Goal: Book appointment/travel/reservation

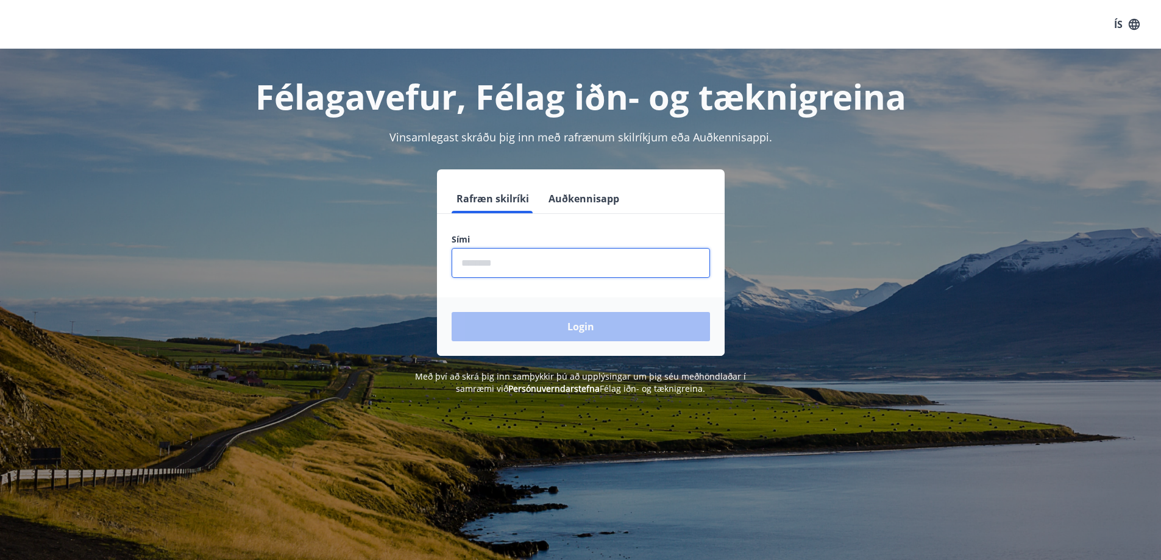
click at [549, 257] on input "phone" at bounding box center [581, 263] width 258 height 30
type input "********"
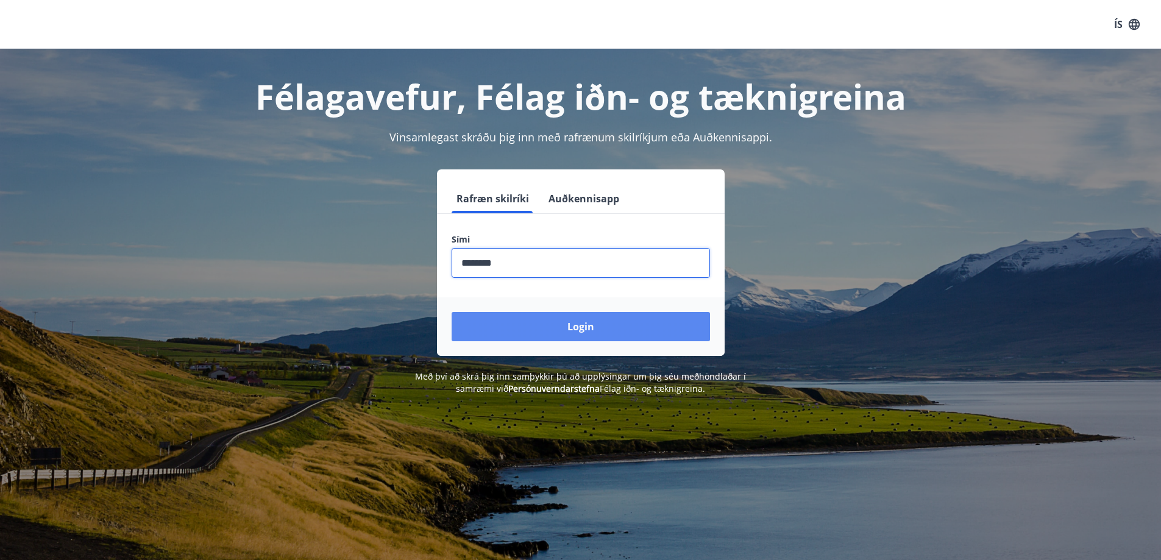
click at [564, 324] on button "Login" at bounding box center [581, 326] width 258 height 29
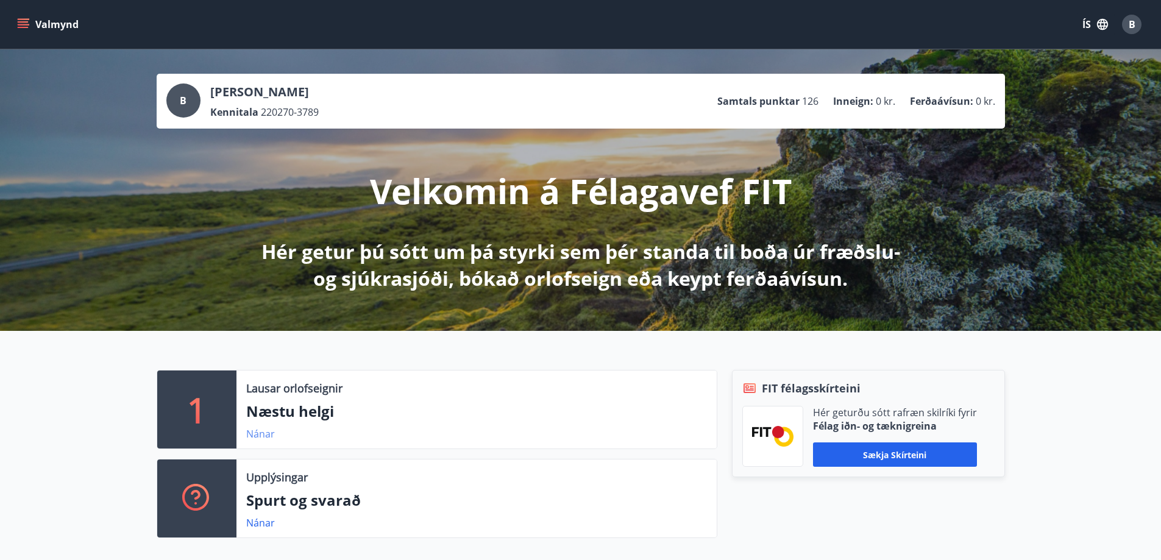
click at [258, 430] on link "Nánar" at bounding box center [260, 433] width 29 height 13
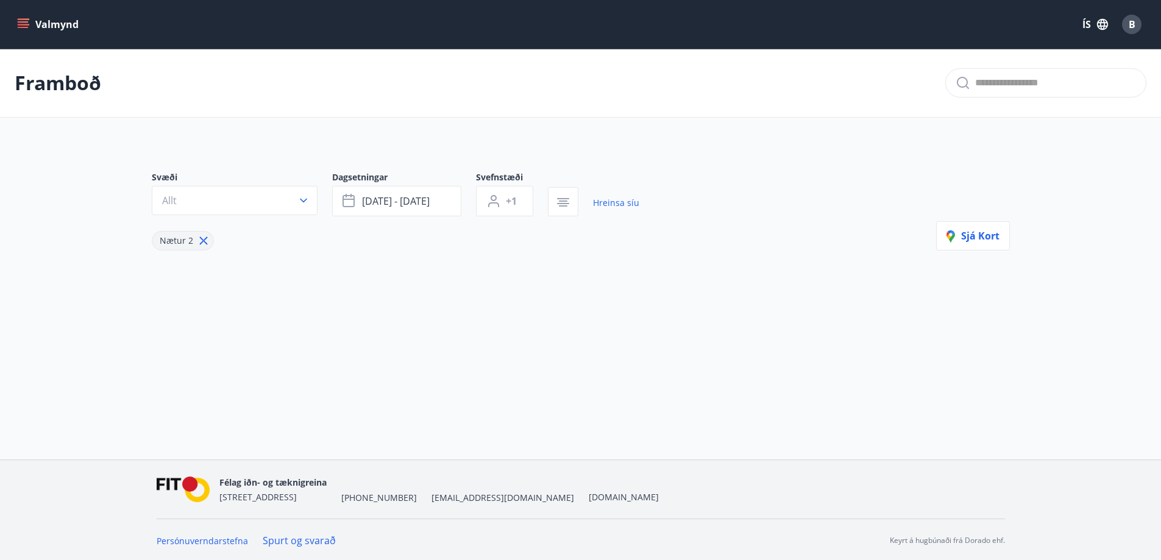
type input "*"
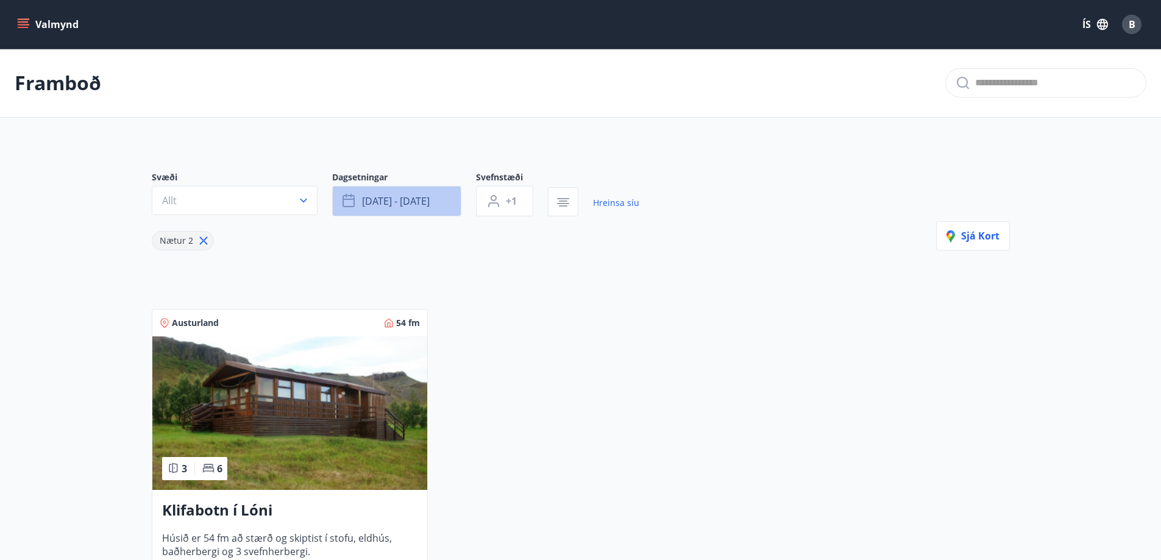
click at [445, 202] on button "sep 19 - sep 22" at bounding box center [396, 201] width 129 height 30
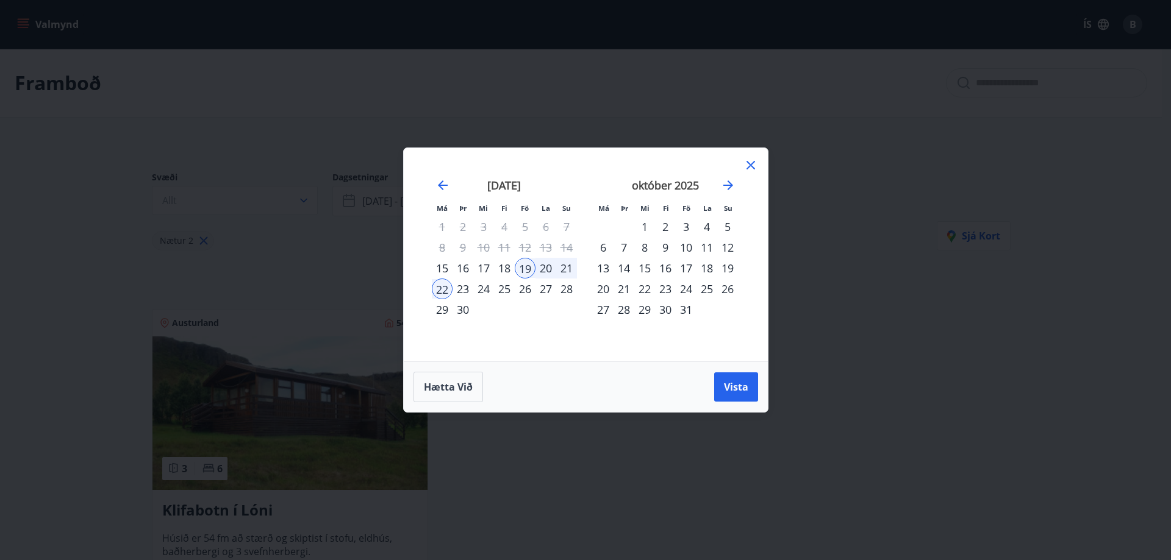
click at [682, 226] on div "3" at bounding box center [685, 226] width 21 height 21
click at [730, 226] on div "5" at bounding box center [727, 226] width 21 height 21
click at [735, 384] on span "Vista" at bounding box center [736, 386] width 24 height 13
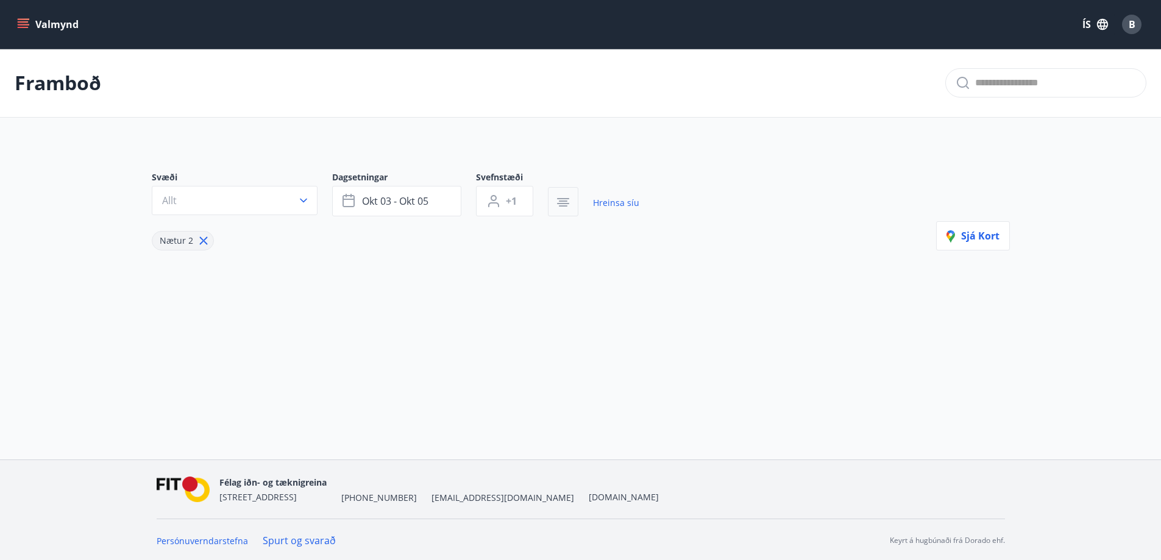
click at [564, 197] on icon "button" at bounding box center [563, 202] width 15 height 15
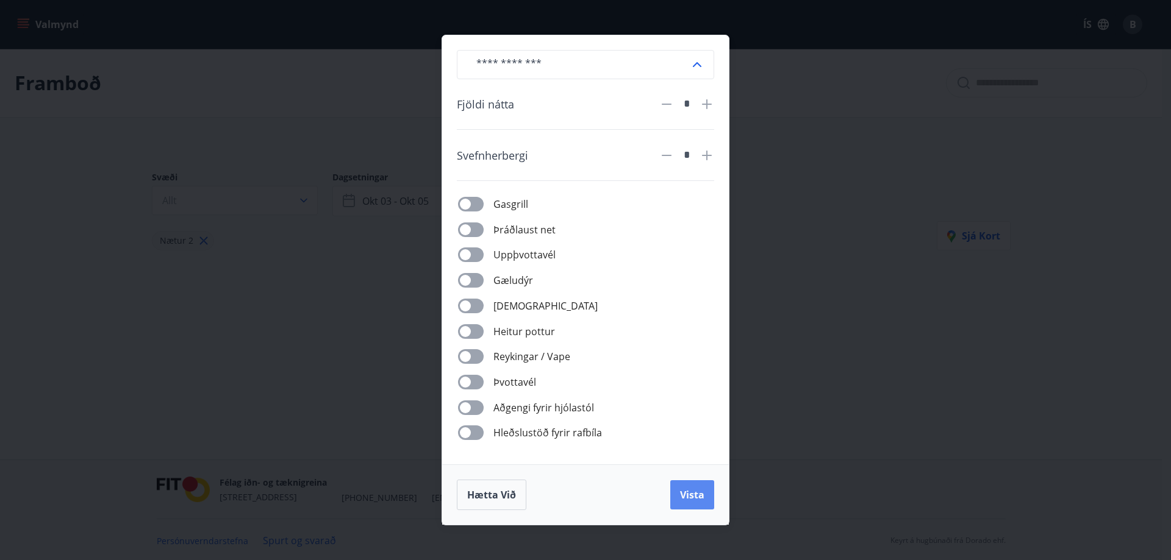
click at [691, 493] on span "Vista" at bounding box center [692, 494] width 24 height 13
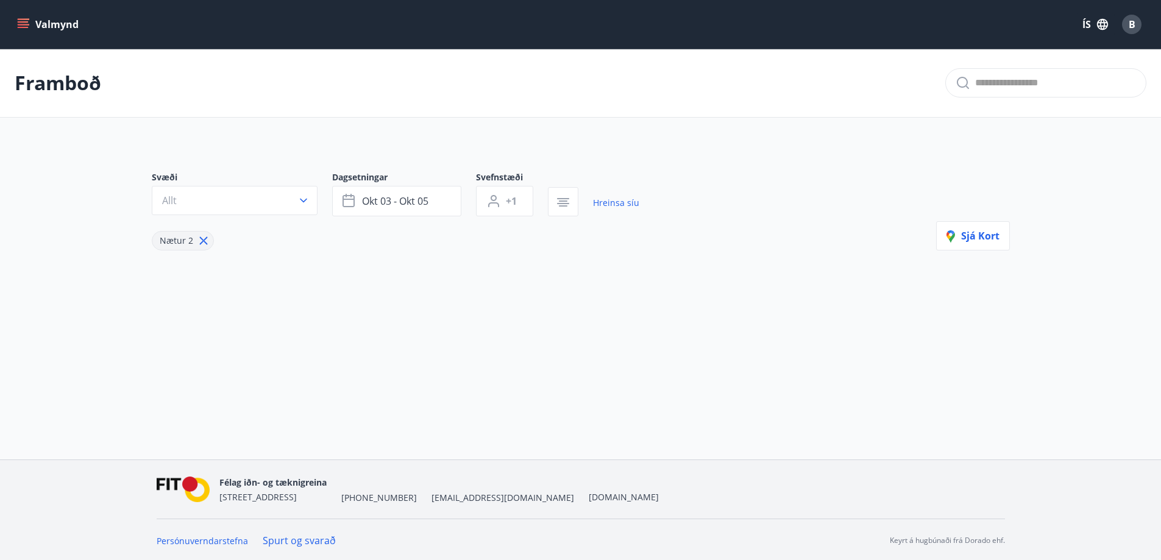
scroll to position [2, 0]
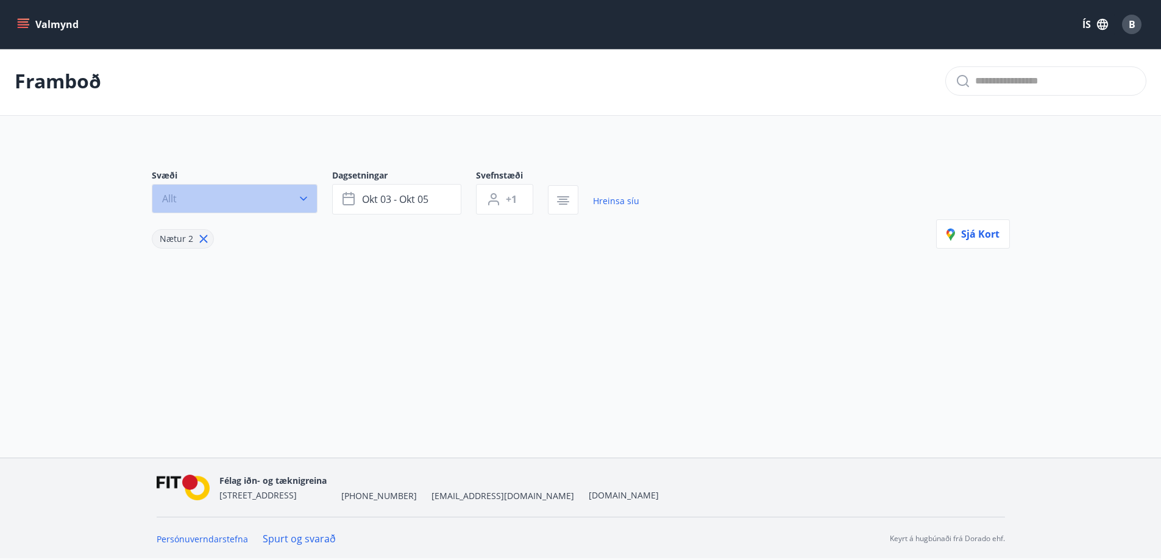
click at [301, 198] on icon "button" at bounding box center [303, 199] width 7 height 4
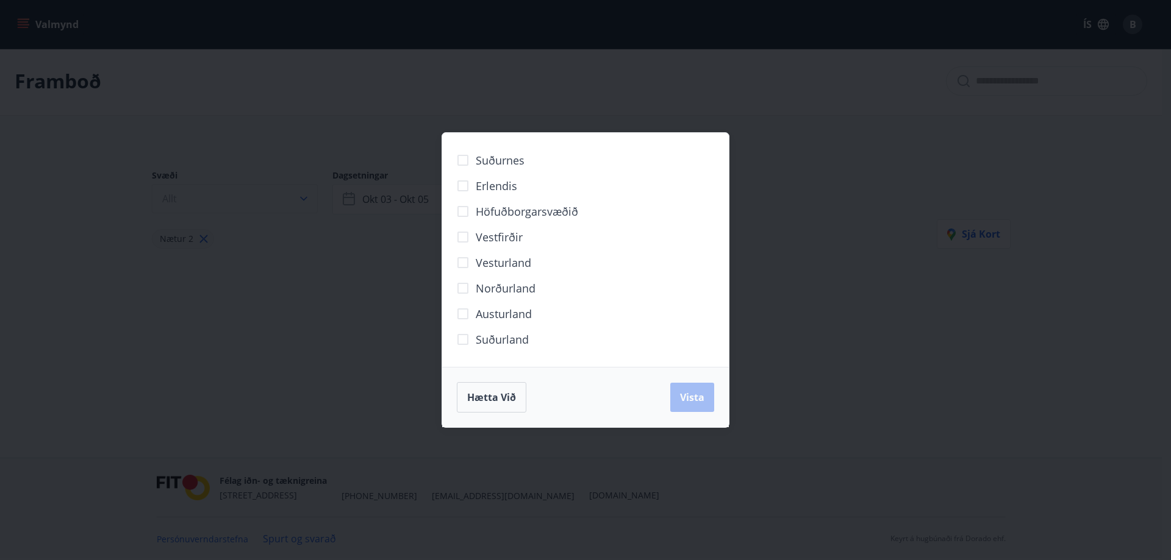
click at [301, 198] on div "Suðurnes Erlendis Höfuðborgarsvæðið Vestfirðir Vesturland Norðurland Austurland…" at bounding box center [585, 280] width 1171 height 560
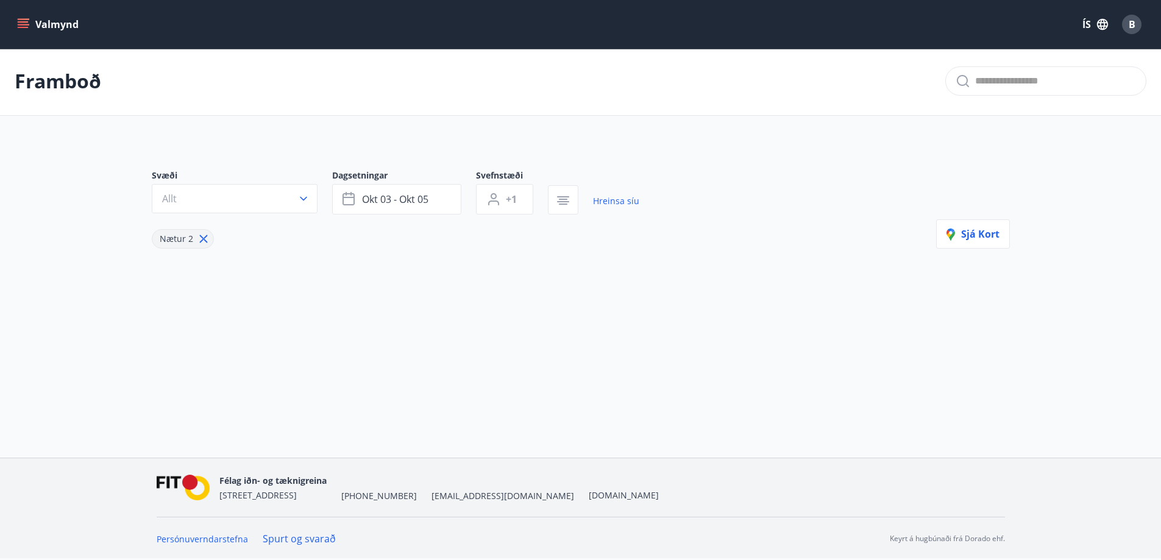
click at [24, 21] on icon "menu" at bounding box center [23, 21] width 11 height 1
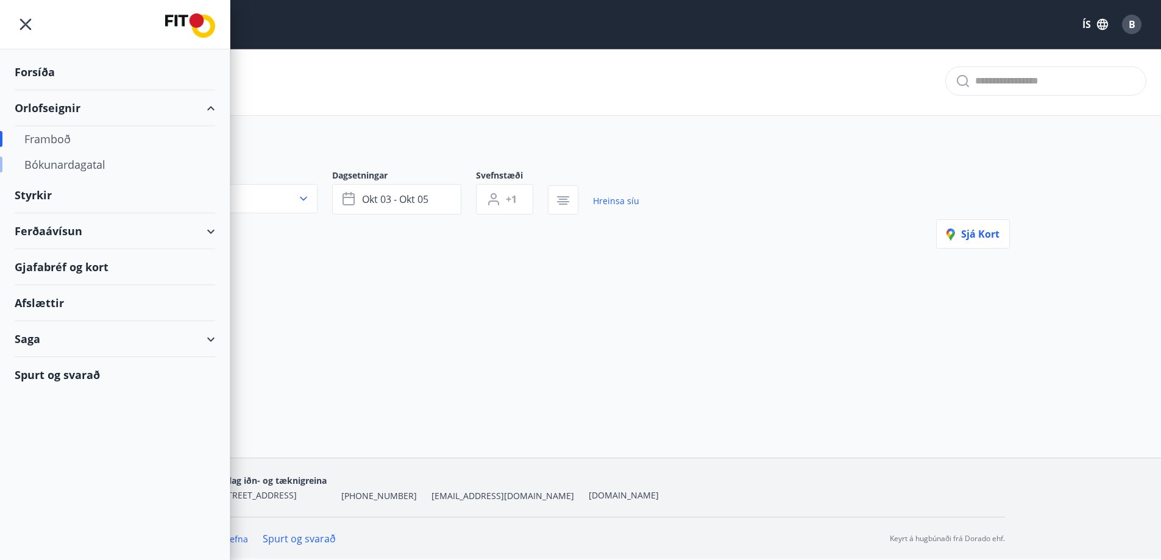
click at [55, 162] on div "Bókunardagatal" at bounding box center [114, 165] width 181 height 26
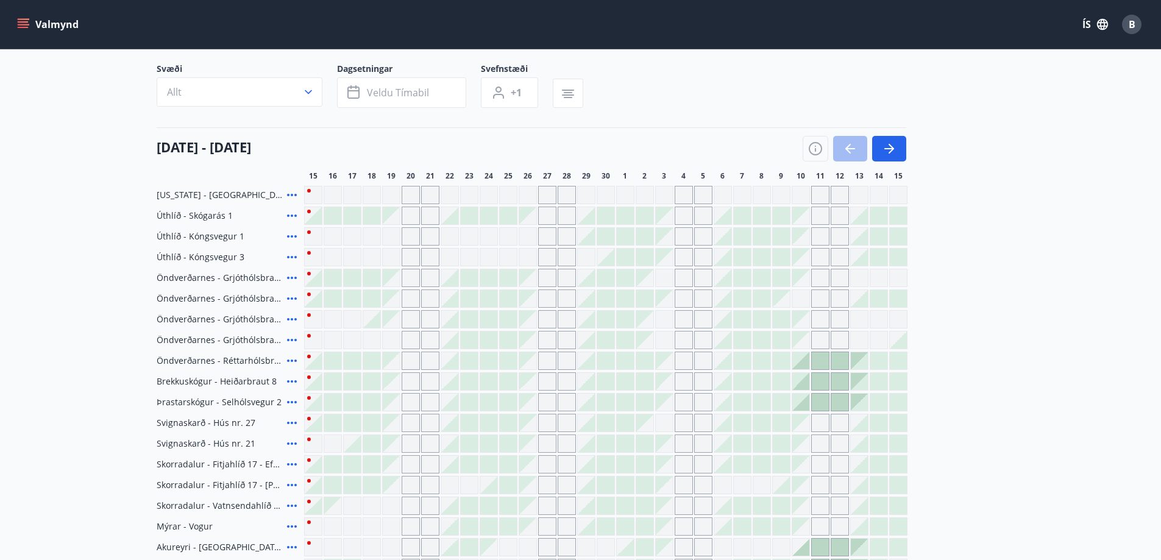
scroll to position [9, 0]
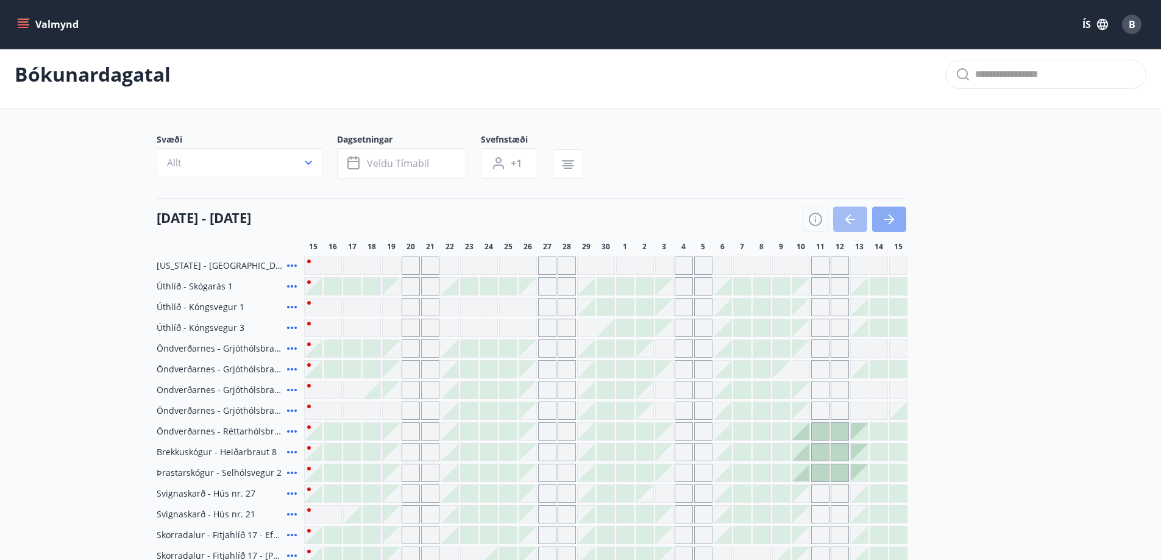
click at [896, 221] on icon "button" at bounding box center [889, 219] width 15 height 15
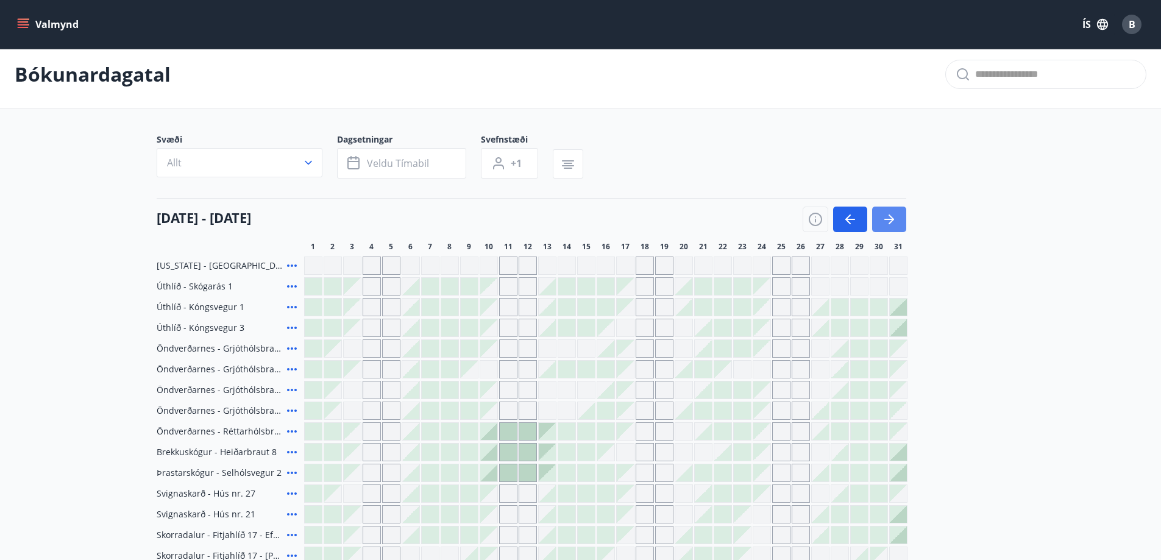
click at [896, 221] on icon "button" at bounding box center [889, 219] width 15 height 15
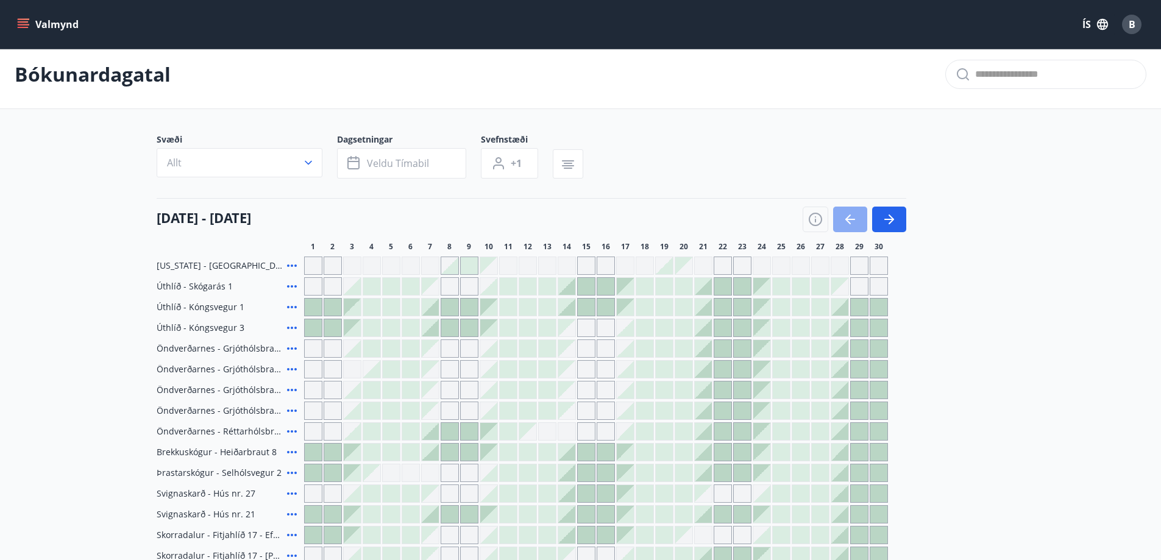
click at [854, 219] on icon "button" at bounding box center [851, 219] width 10 height 1
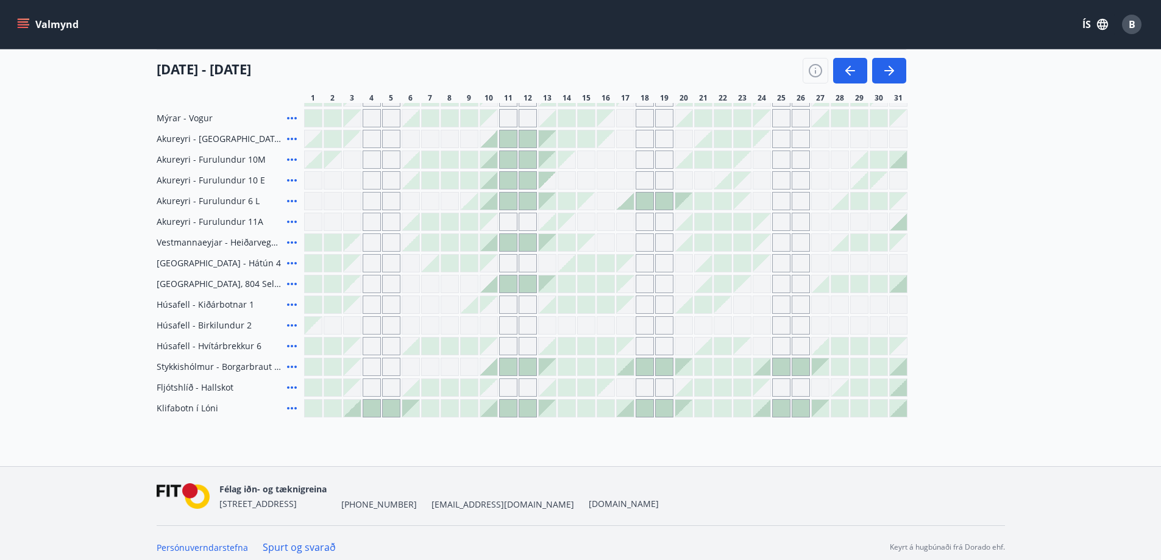
scroll to position [0, 0]
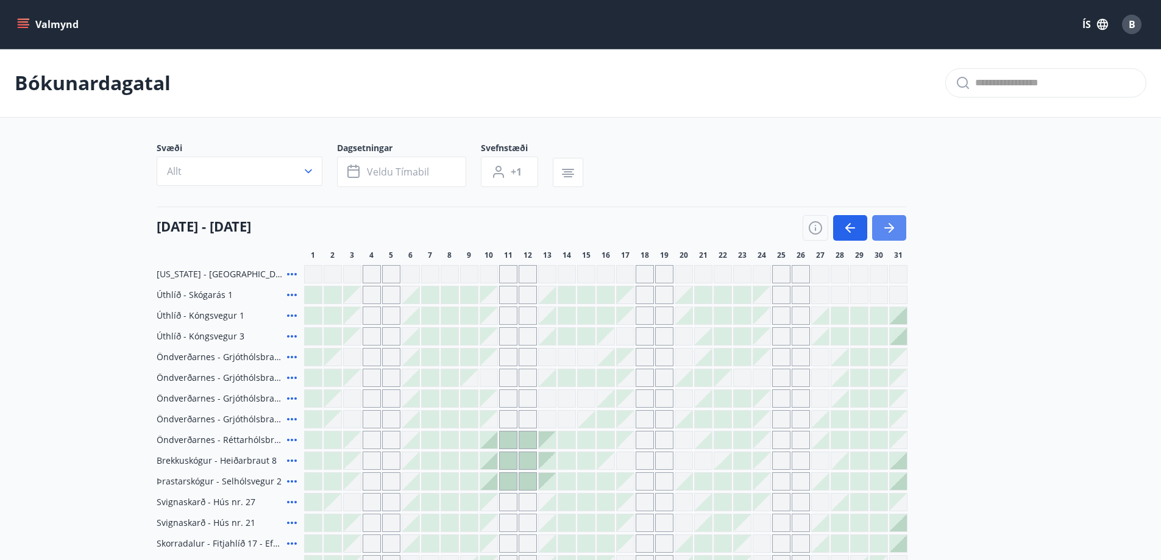
click at [893, 224] on icon "button" at bounding box center [889, 228] width 15 height 15
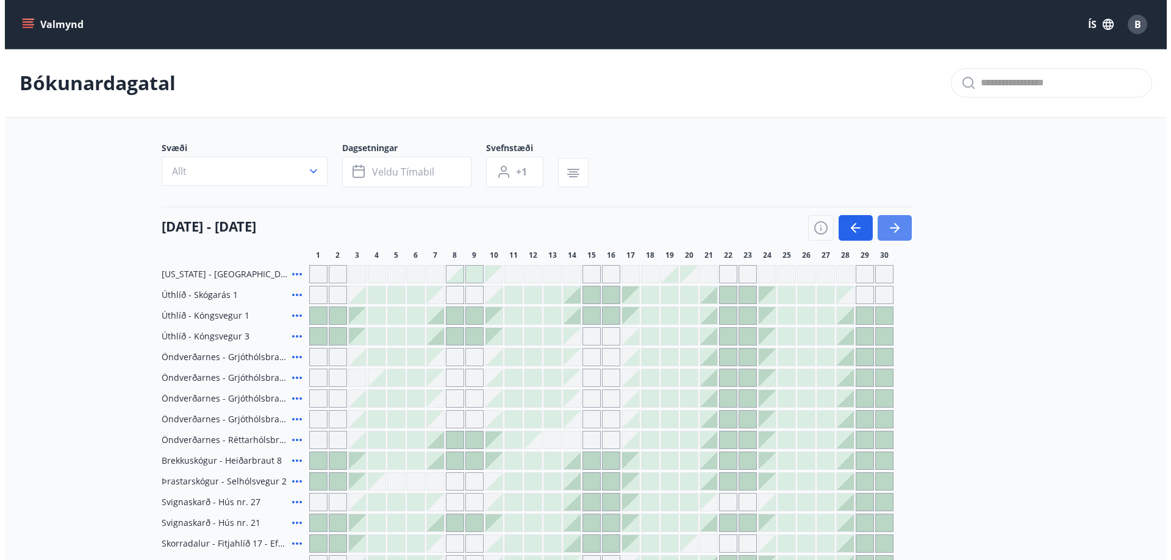
scroll to position [122, 0]
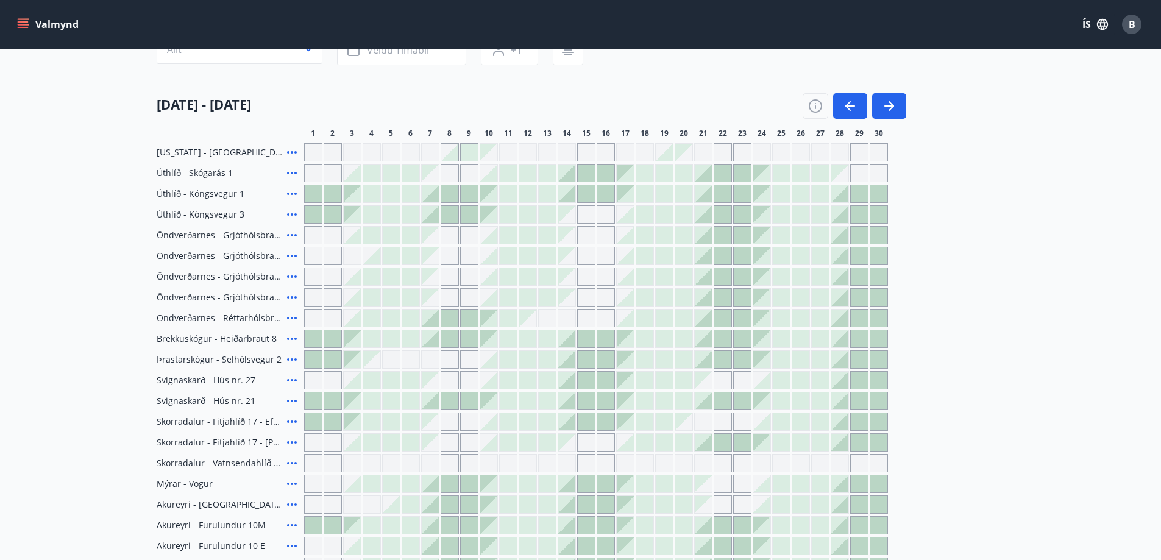
click at [290, 173] on icon at bounding box center [292, 173] width 15 height 15
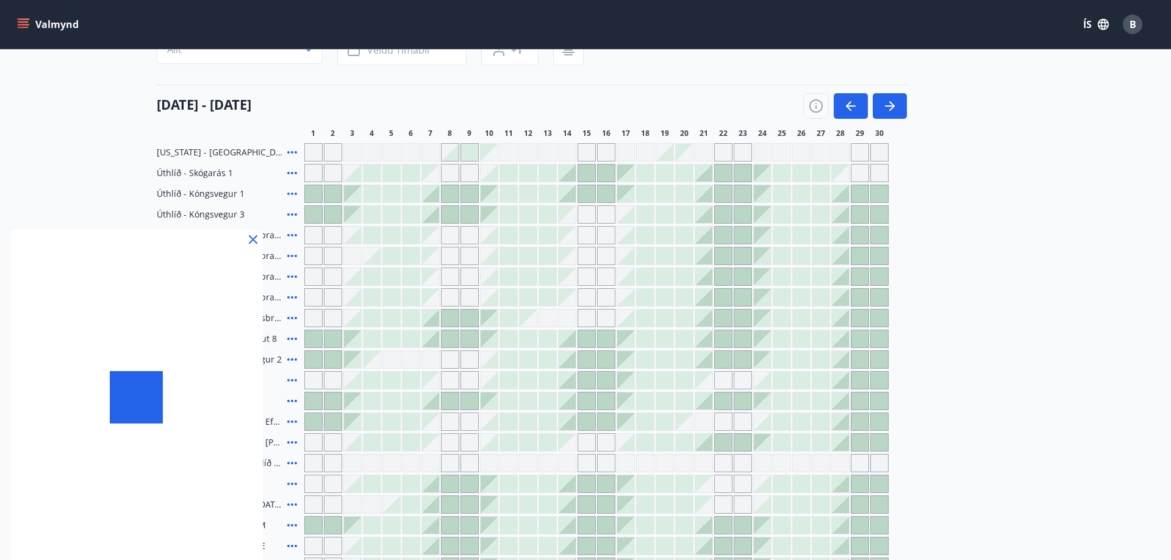
click at [291, 173] on div at bounding box center [585, 280] width 1171 height 560
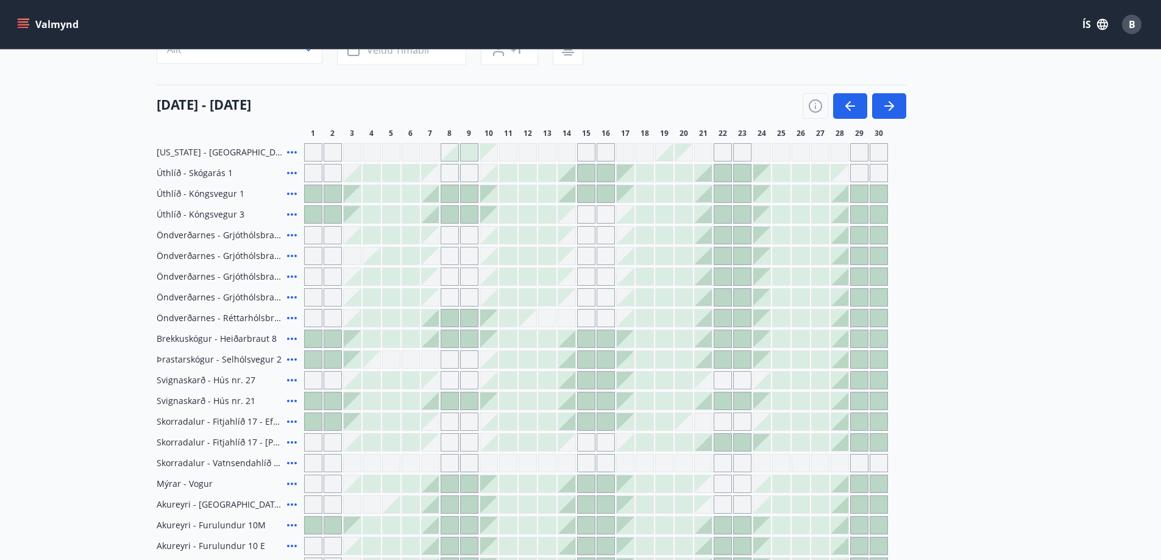
click at [291, 173] on icon at bounding box center [292, 173] width 10 height 2
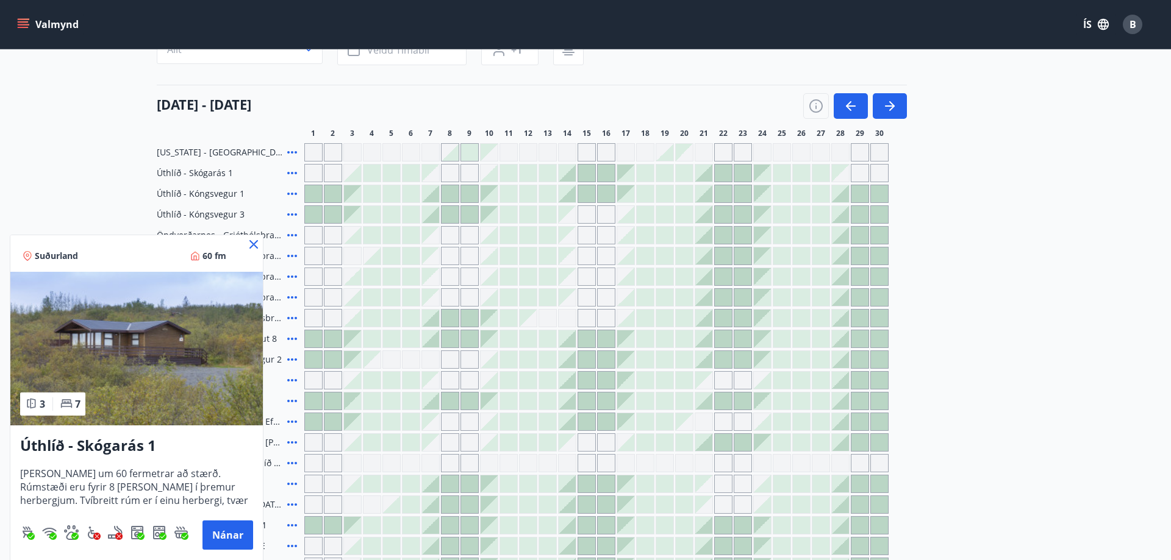
click at [255, 245] on icon at bounding box center [253, 244] width 9 height 9
click at [254, 243] on div "Öndverðarnes - Grjóthólsbraut 1" at bounding box center [228, 235] width 143 height 18
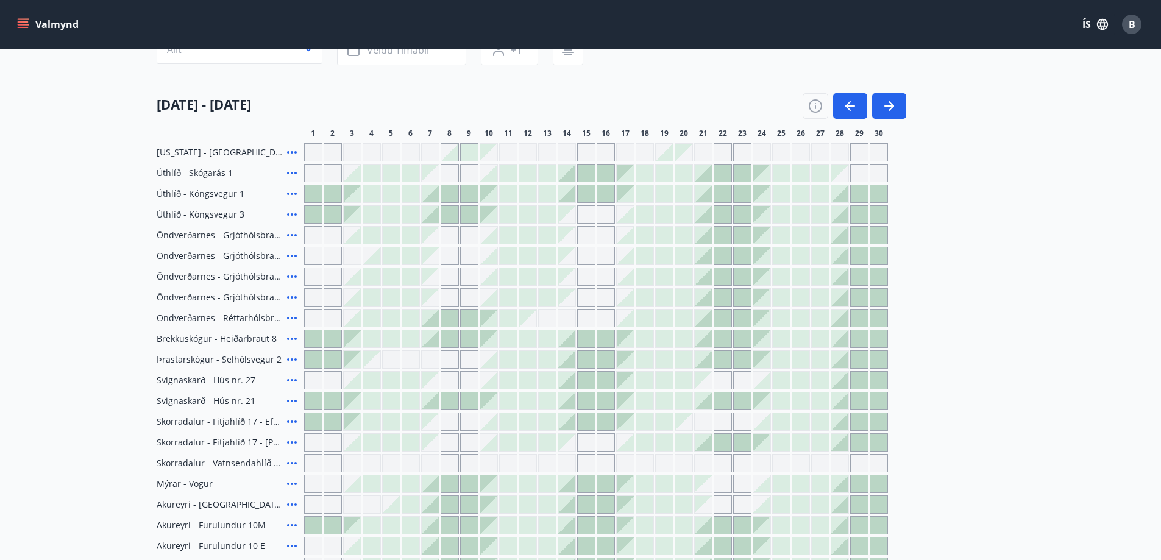
click at [294, 254] on icon at bounding box center [292, 256] width 15 height 15
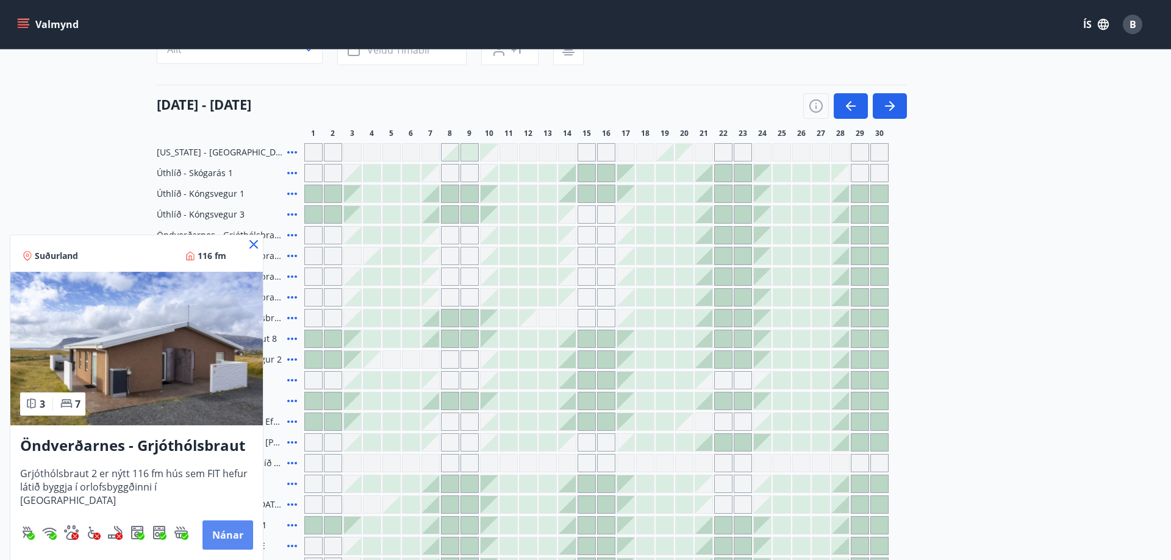
click at [224, 533] on button "Nánar" at bounding box center [227, 535] width 51 height 29
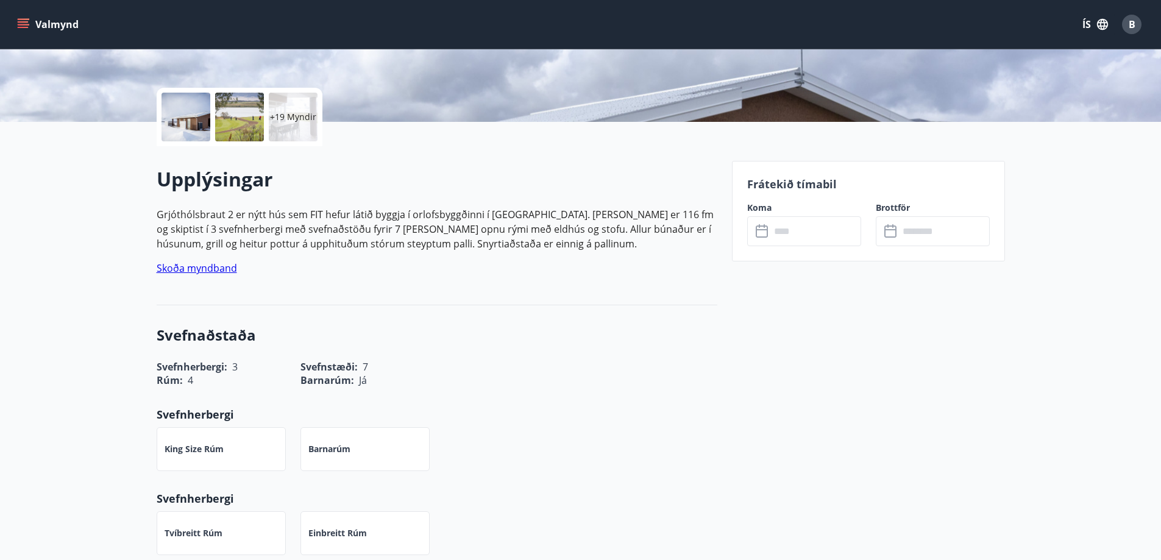
scroll to position [366, 0]
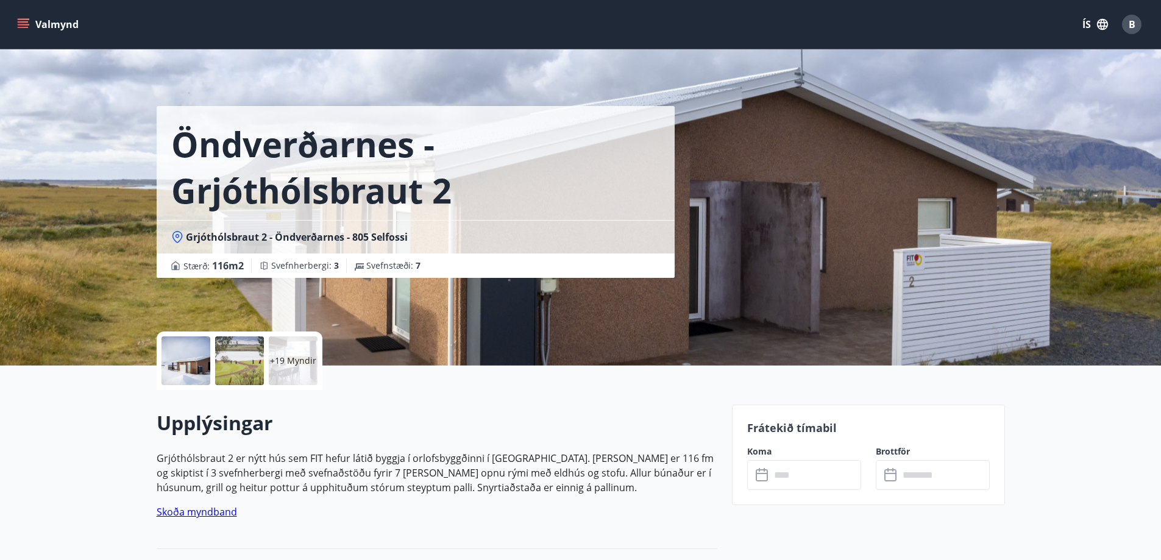
click at [23, 20] on icon "menu" at bounding box center [23, 24] width 12 height 12
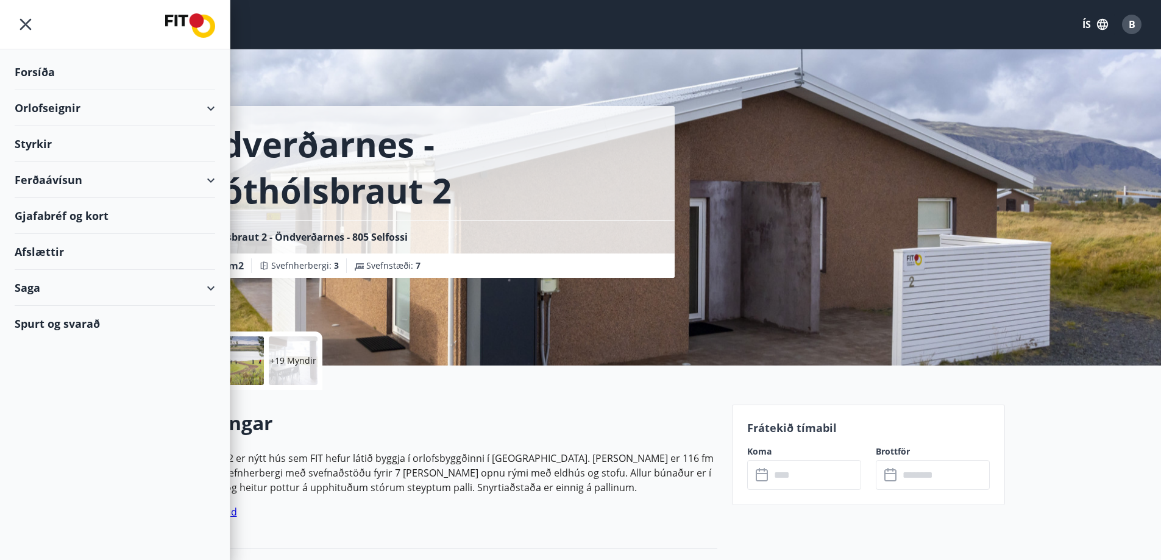
click at [40, 107] on div "Orlofseignir" at bounding box center [115, 108] width 201 height 36
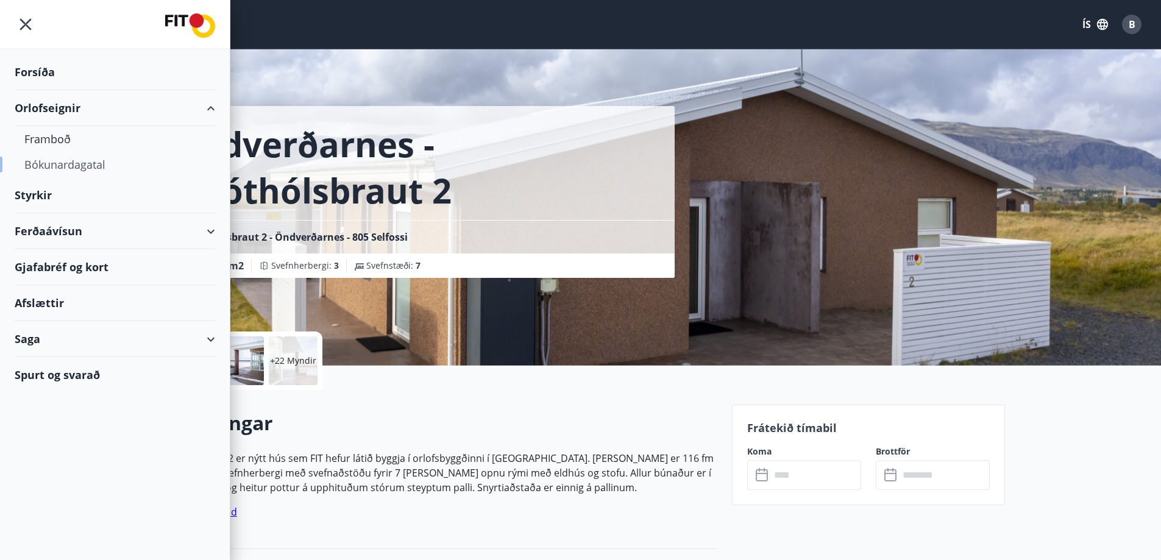
click at [48, 164] on div "Bókunardagatal" at bounding box center [114, 165] width 181 height 26
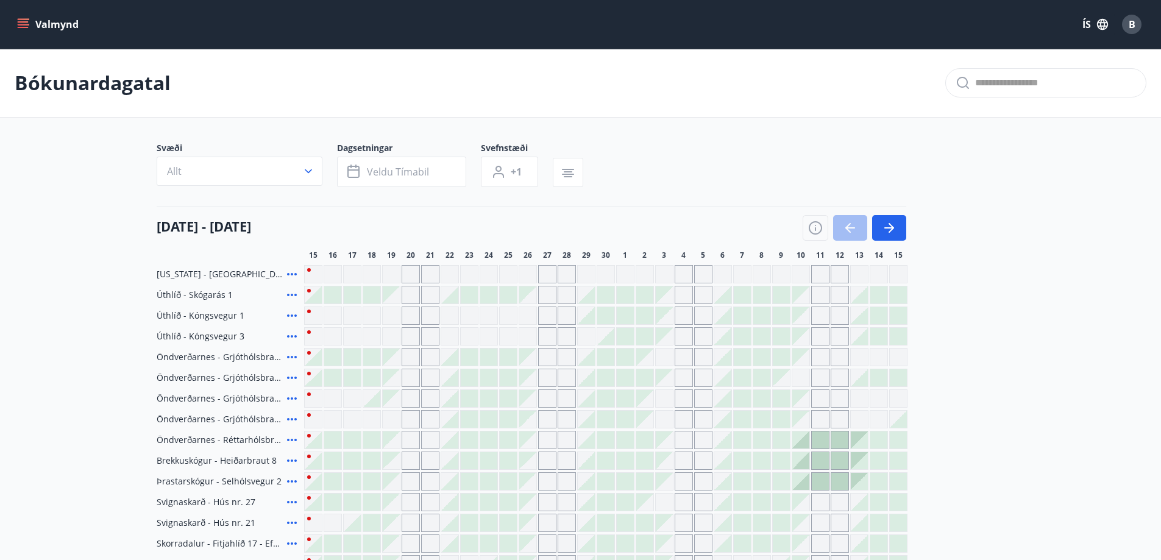
click at [292, 482] on icon at bounding box center [292, 481] width 10 height 2
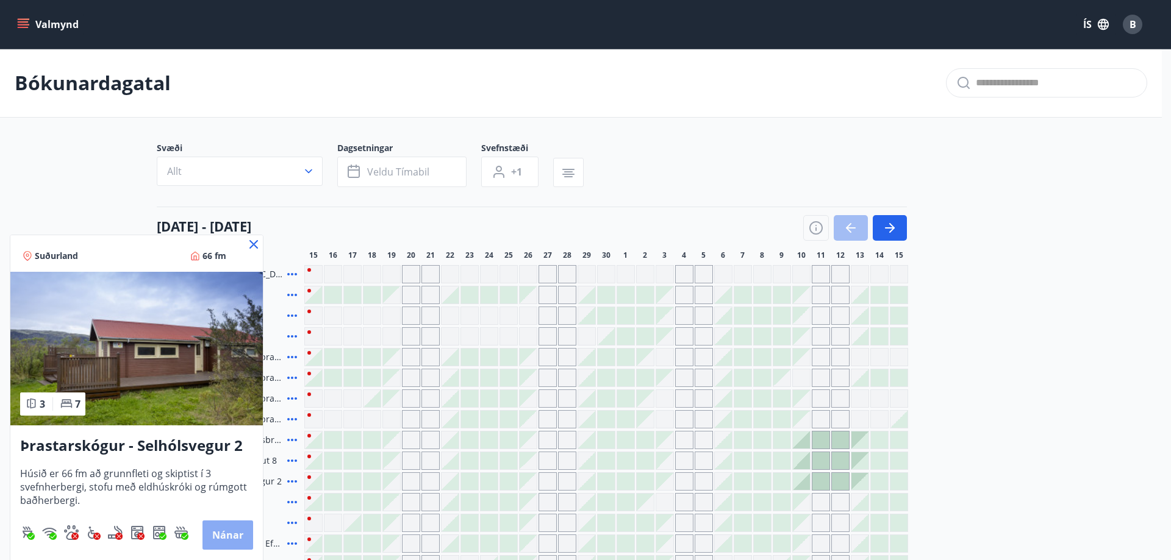
click at [227, 536] on button "Nánar" at bounding box center [227, 535] width 51 height 29
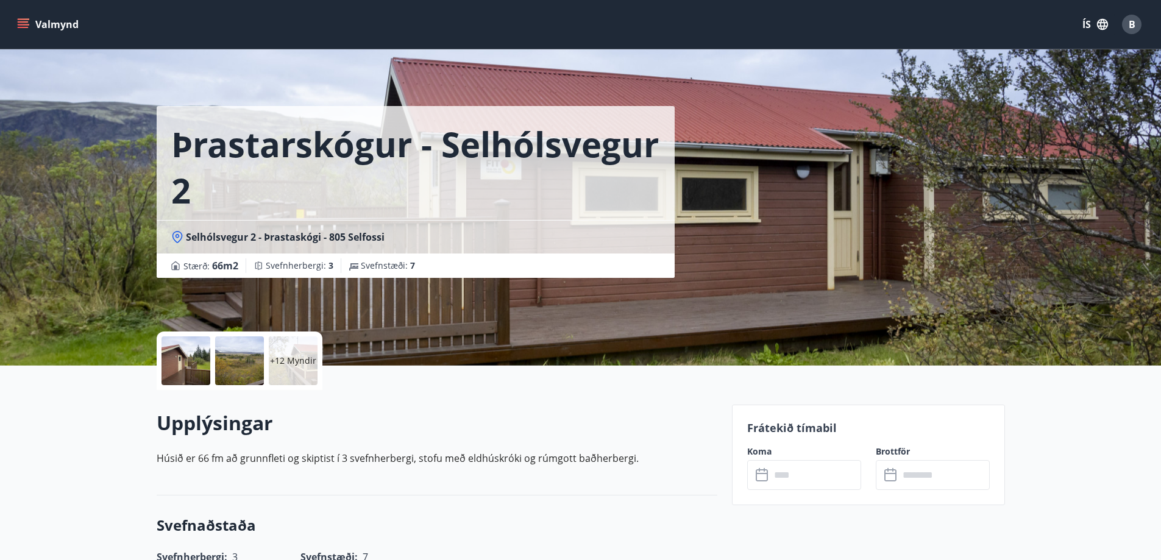
click at [289, 360] on p "+12 Myndir" at bounding box center [293, 361] width 46 height 12
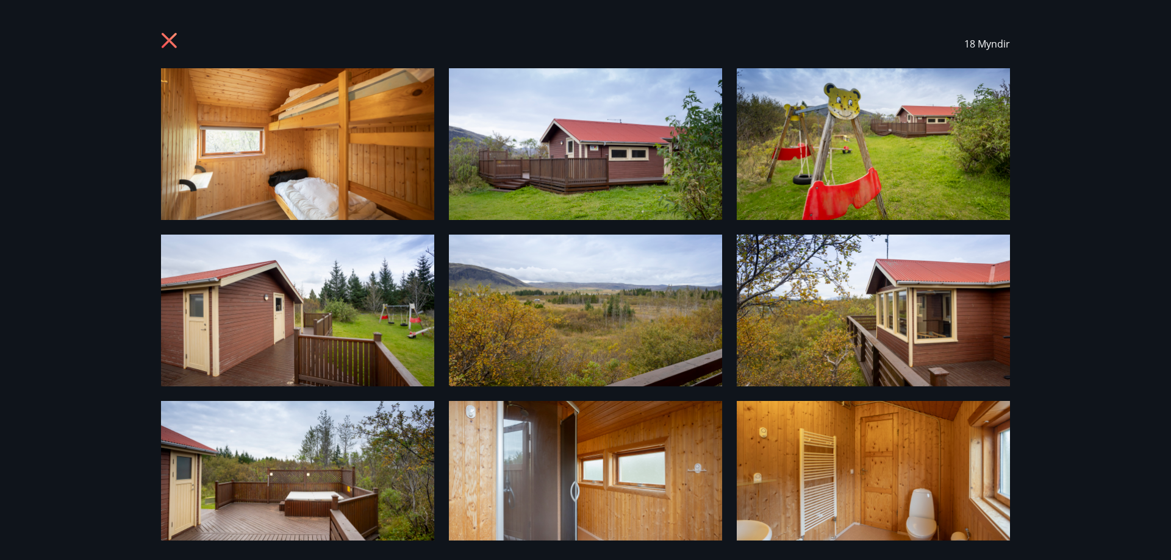
click at [166, 34] on icon at bounding box center [171, 42] width 20 height 20
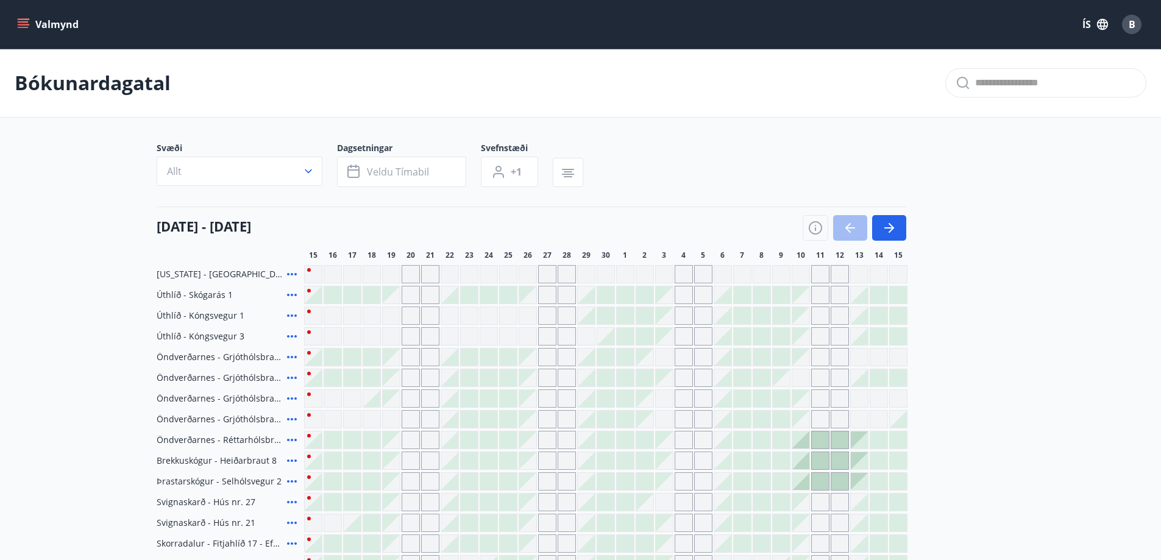
click at [291, 440] on icon at bounding box center [292, 440] width 10 height 2
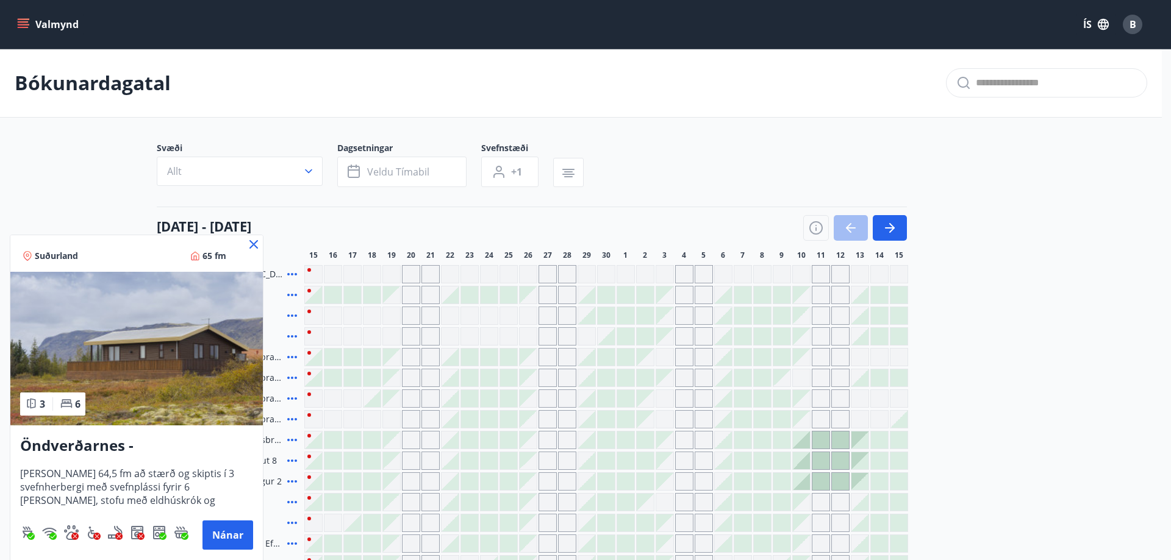
click at [254, 244] on icon at bounding box center [253, 244] width 9 height 9
click at [254, 244] on div "15 september - 15 október 15 16 17 18 19 20 21 22 23 24 25 26 27 28 29 30 1 2 3…" at bounding box center [581, 234] width 849 height 54
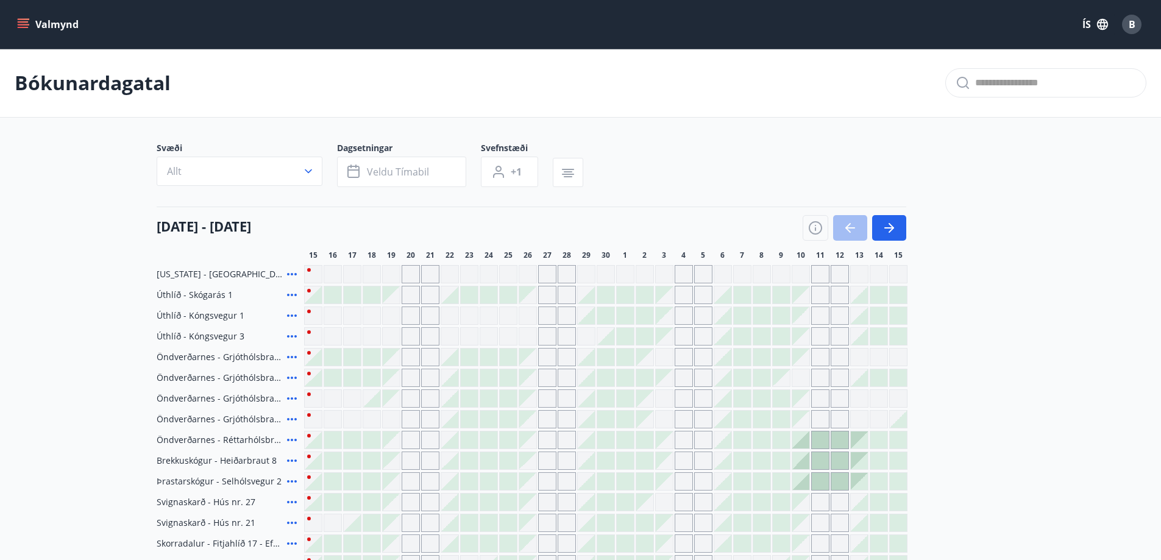
click at [291, 377] on icon at bounding box center [292, 378] width 15 height 15
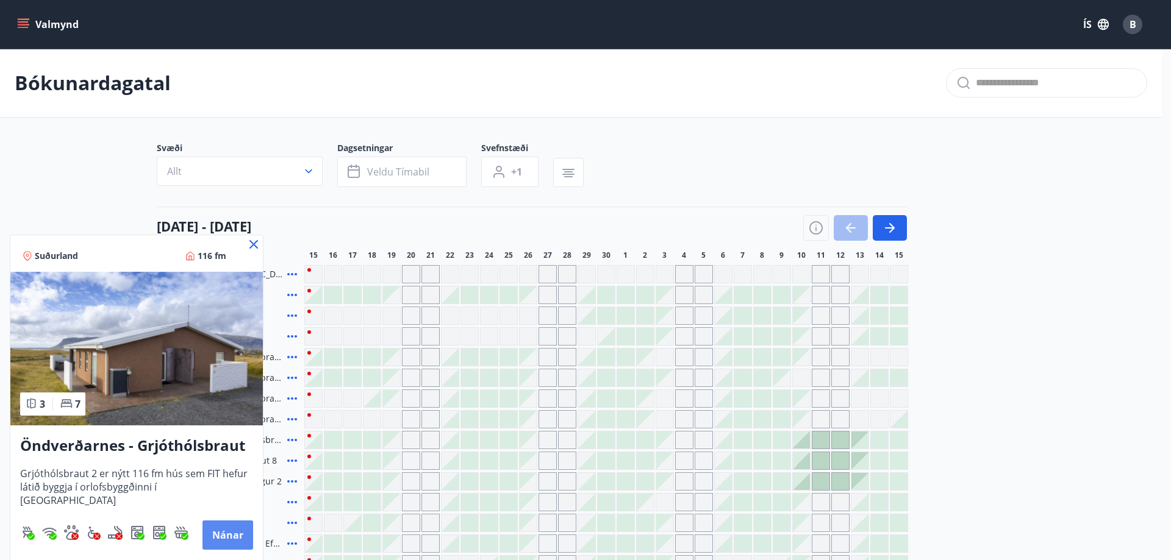
click at [234, 531] on button "Nánar" at bounding box center [227, 535] width 51 height 29
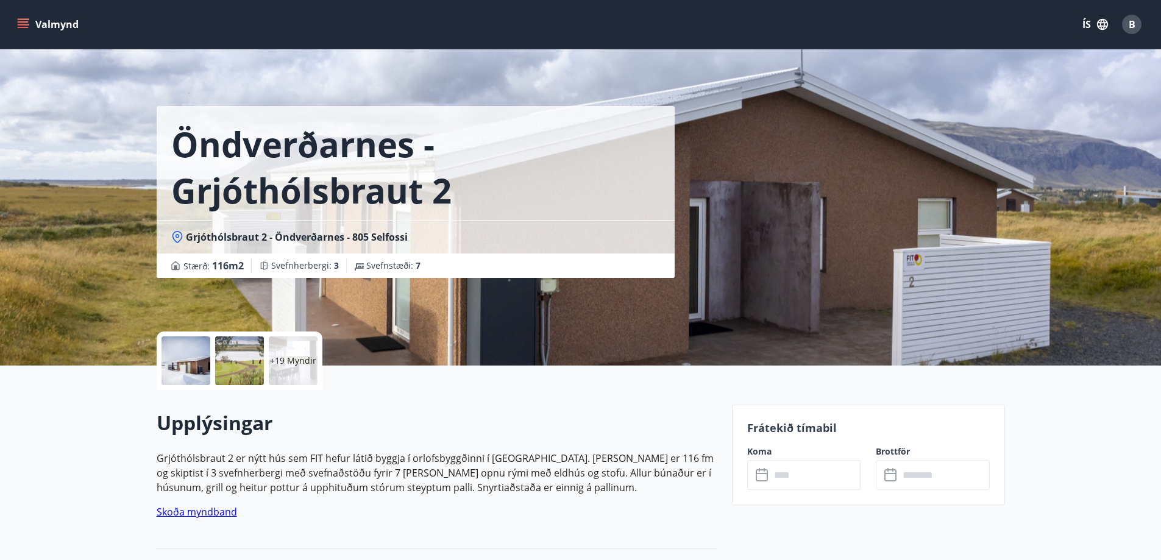
click at [969, 214] on div "Öndverðarnes - Grjóthólsbraut 2 Grjóthólsbraut 2 - Öndverðarnes - 805 Selfossi …" at bounding box center [581, 183] width 849 height 366
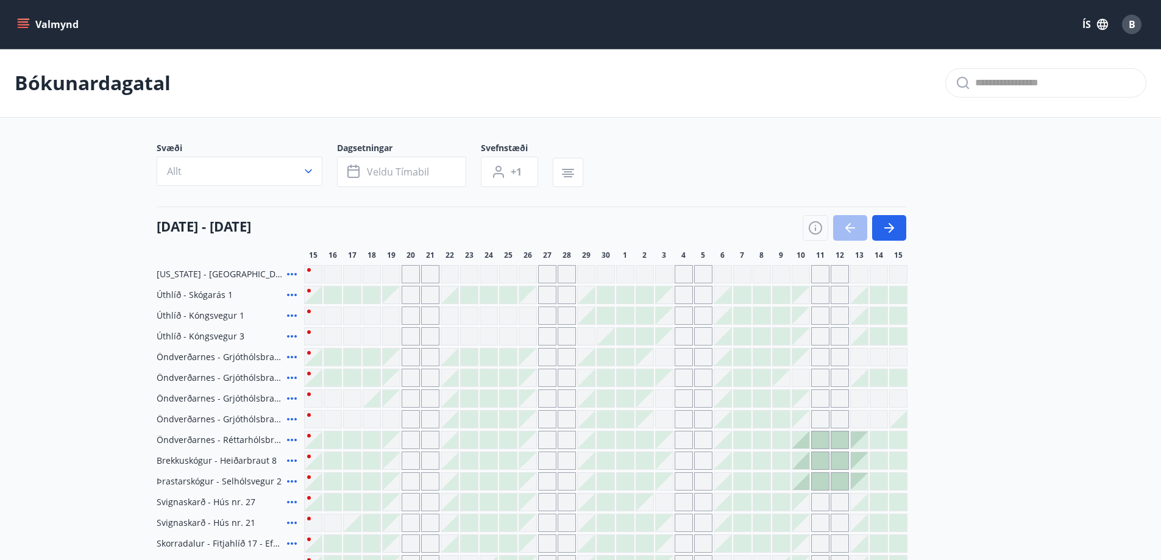
click at [291, 399] on icon at bounding box center [292, 398] width 10 height 2
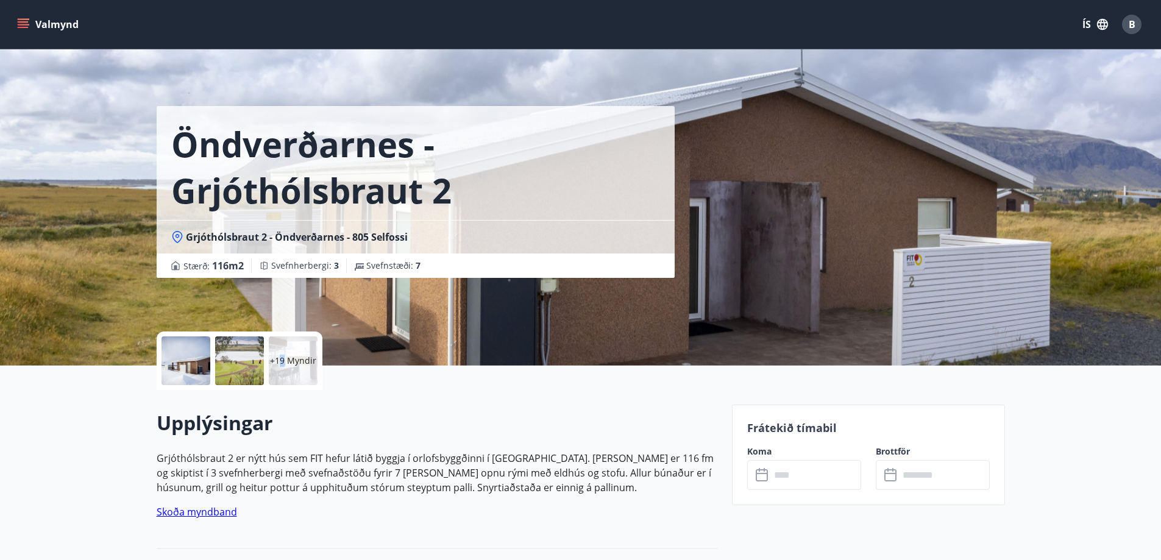
click at [285, 359] on p "+19 Myndir" at bounding box center [293, 361] width 46 height 12
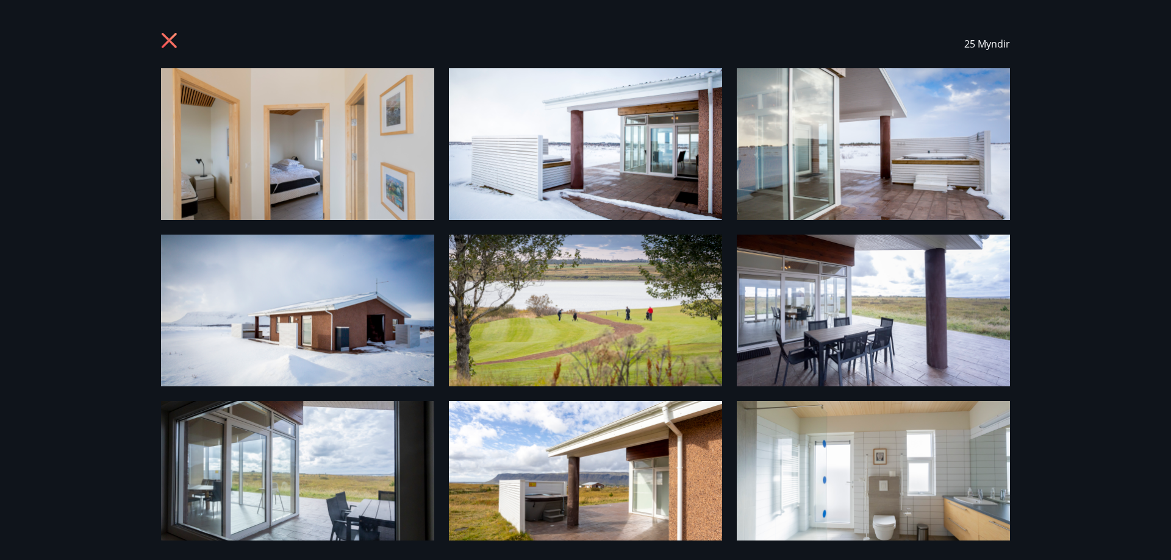
click at [168, 40] on icon at bounding box center [169, 40] width 15 height 15
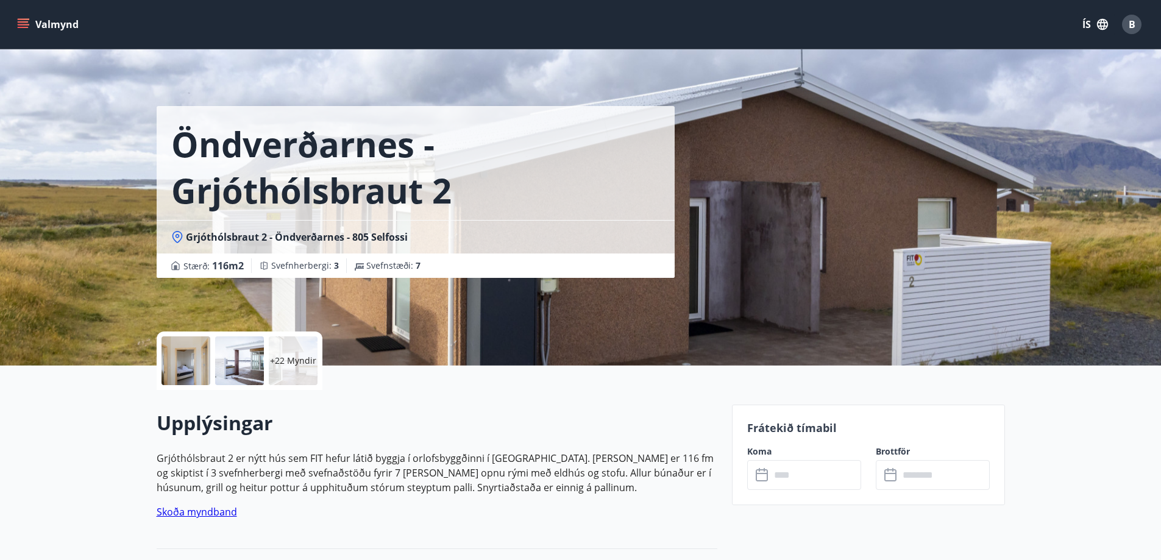
click at [18, 24] on icon "menu" at bounding box center [23, 24] width 12 height 12
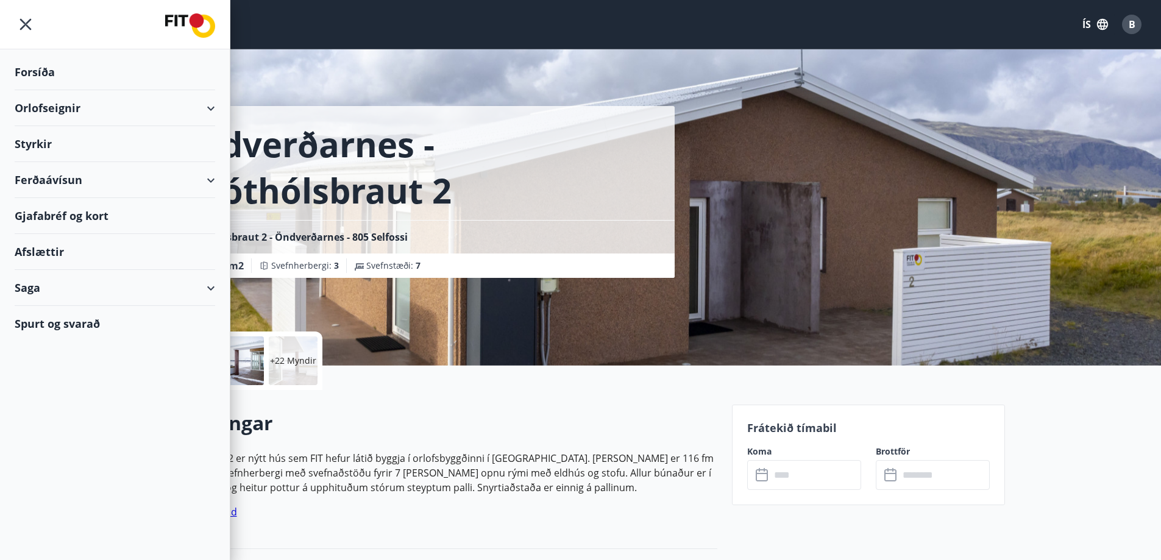
click at [211, 108] on div "Orlofseignir" at bounding box center [115, 108] width 201 height 36
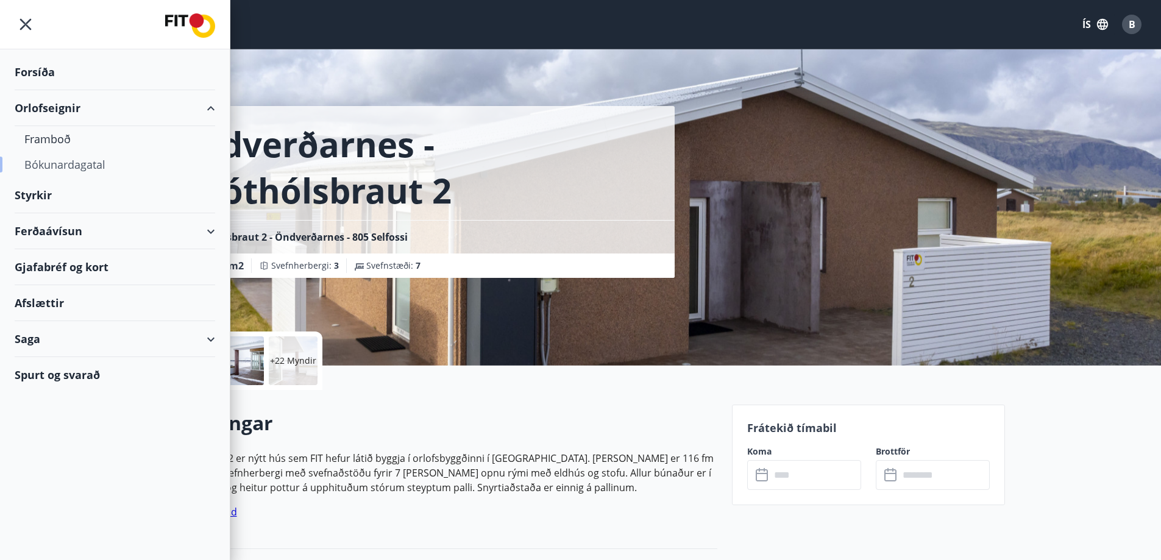
click at [53, 165] on div "Bókunardagatal" at bounding box center [114, 165] width 181 height 26
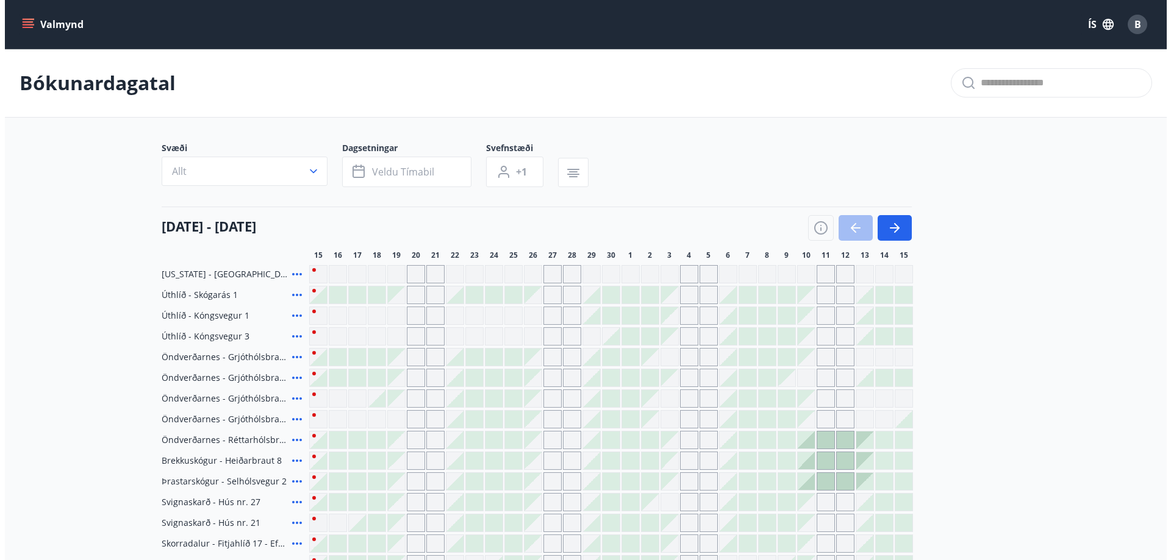
scroll to position [122, 0]
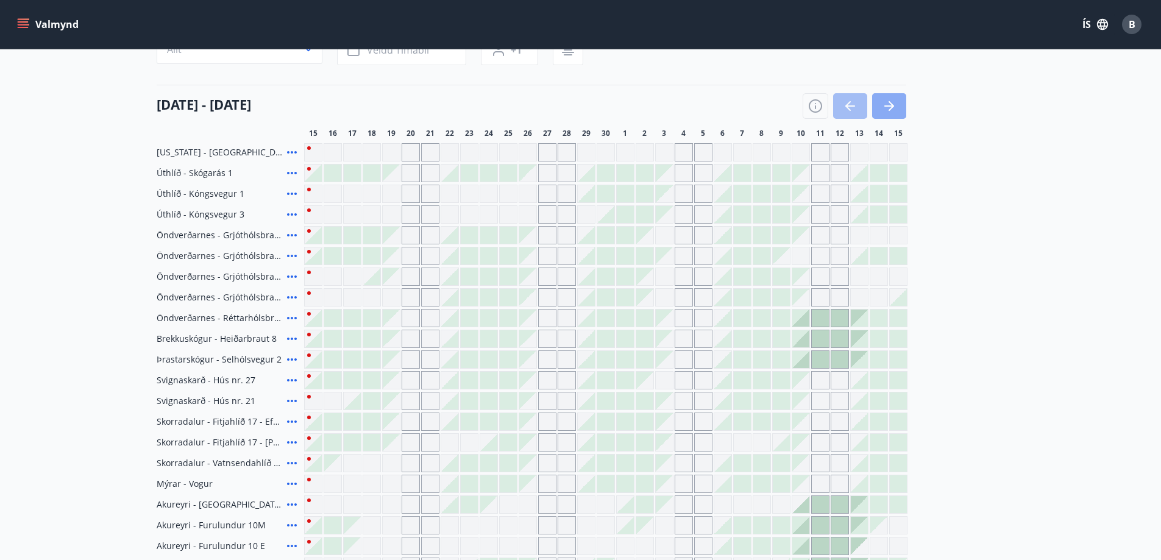
click at [897, 104] on button "button" at bounding box center [889, 106] width 34 height 26
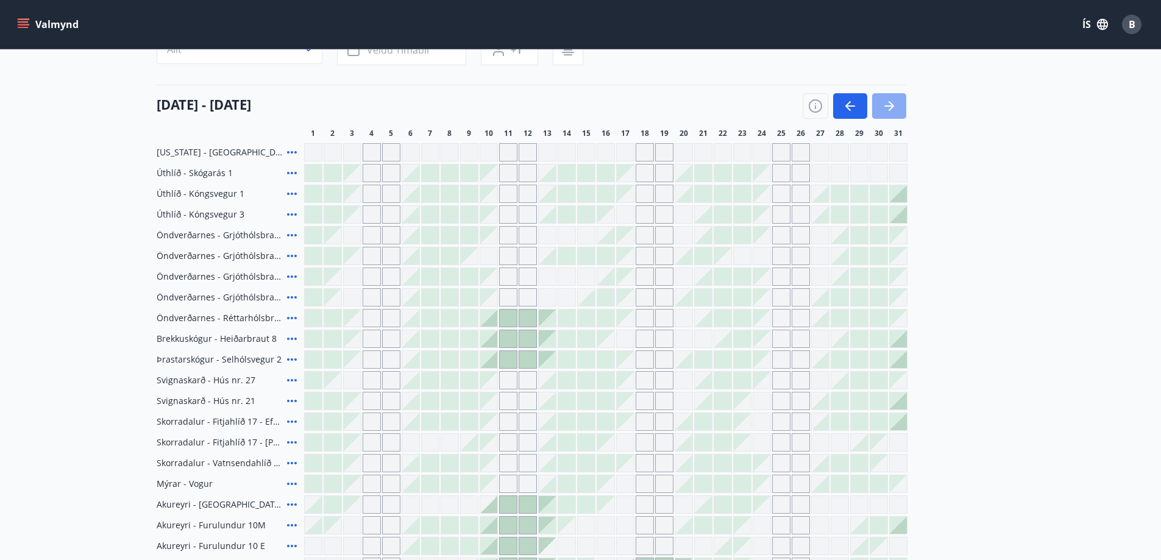
click at [887, 103] on icon "button" at bounding box center [889, 106] width 15 height 15
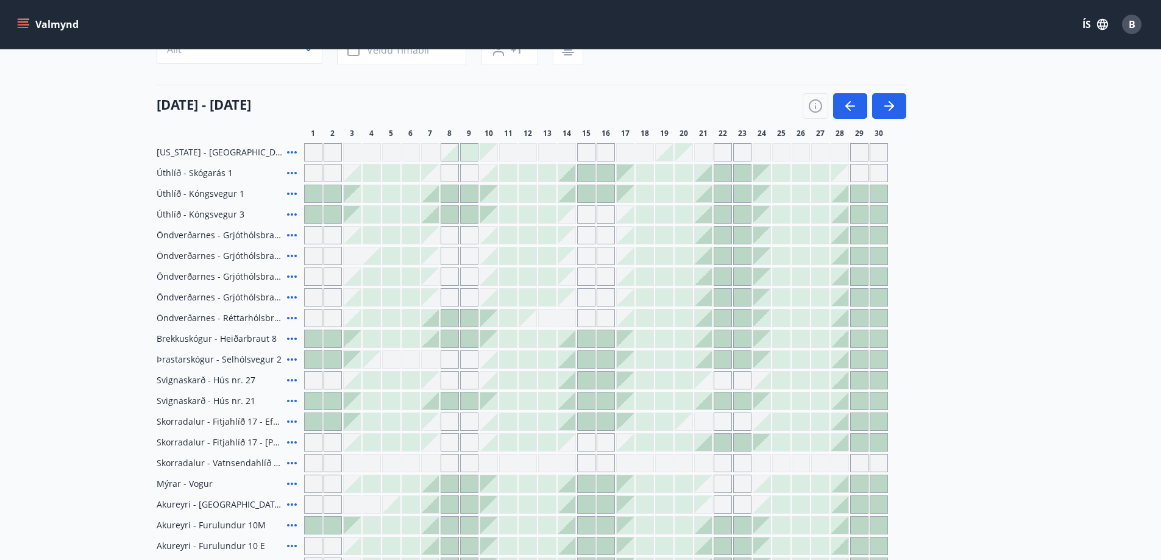
click at [290, 235] on icon at bounding box center [292, 235] width 15 height 15
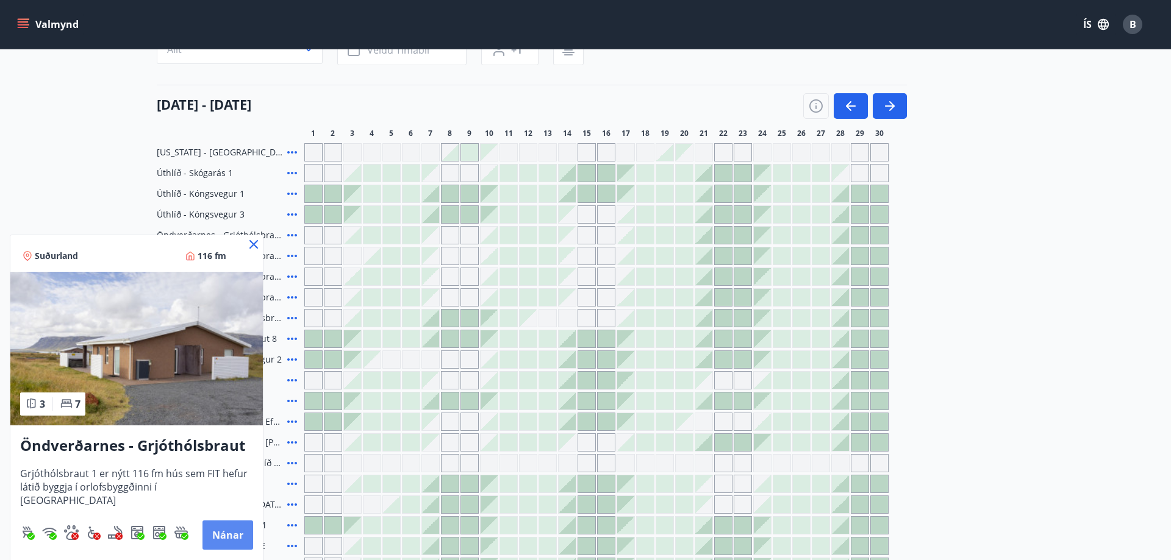
click at [220, 536] on button "Nánar" at bounding box center [227, 535] width 51 height 29
